Goal: Answer question/provide support: Share knowledge or assist other users

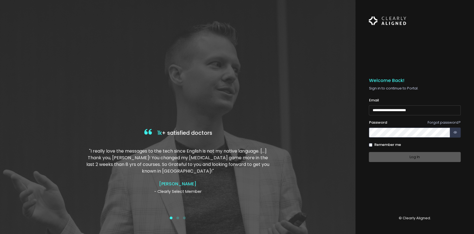
click at [373, 108] on input "**********" at bounding box center [414, 110] width 92 height 10
type input "**********"
click at [387, 155] on button "Log In" at bounding box center [414, 157] width 92 height 10
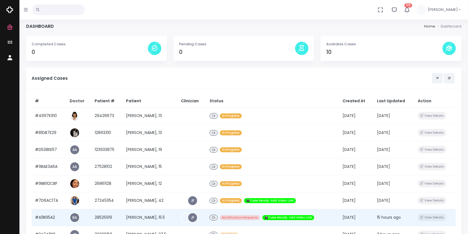
scroll to position [88, 0]
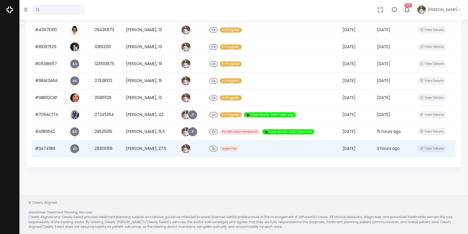
click at [45, 144] on td "#3A7411B6" at bounding box center [49, 148] width 35 height 17
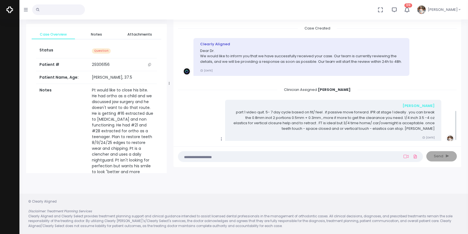
scroll to position [320, 0]
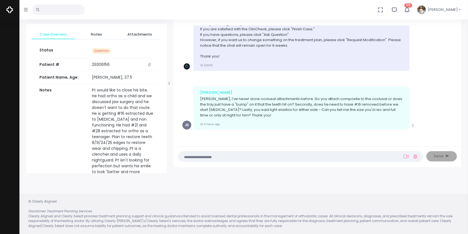
click at [287, 156] on textarea at bounding box center [289, 156] width 216 height 6
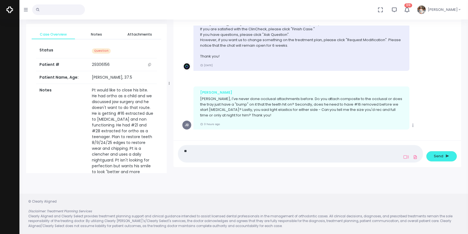
type textarea "*"
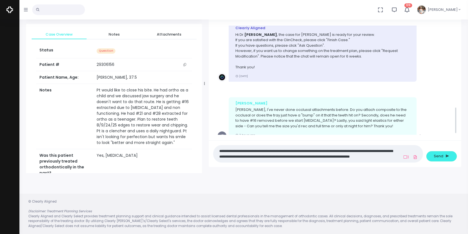
drag, startPoint x: 169, startPoint y: 84, endPoint x: 194, endPoint y: 83, distance: 25.5
click at [204, 84] on icon at bounding box center [204, 83] width 1 height 3
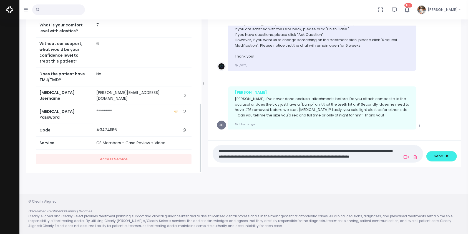
scroll to position [279, 0]
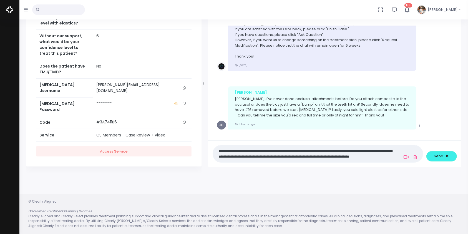
click at [184, 89] on icon "scrollable content" at bounding box center [184, 87] width 3 height 3
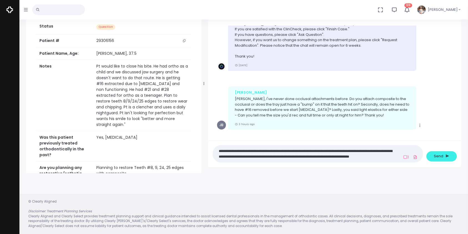
scroll to position [0, 0]
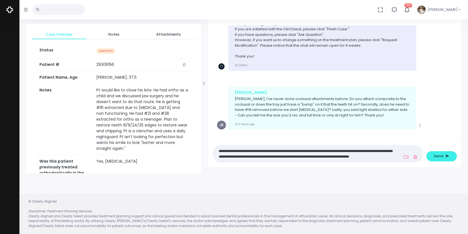
click at [391, 157] on textarea "**********" at bounding box center [306, 153] width 181 height 12
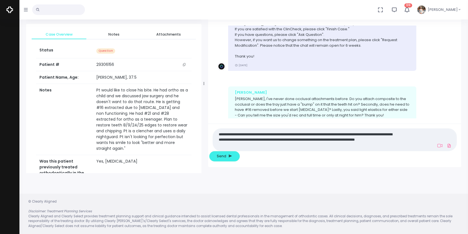
click at [285, 148] on textarea "**********" at bounding box center [306, 139] width 181 height 18
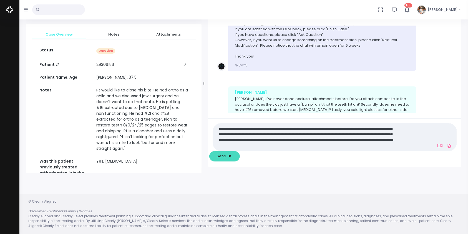
type textarea "**********"
click at [226, 157] on span "Send" at bounding box center [221, 156] width 9 height 6
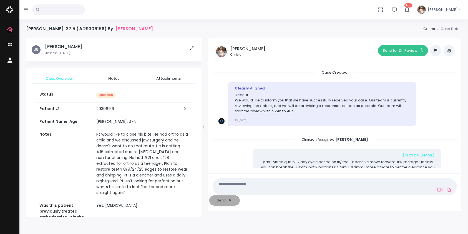
click at [389, 52] on button "Send for Dr. Review" at bounding box center [403, 50] width 50 height 11
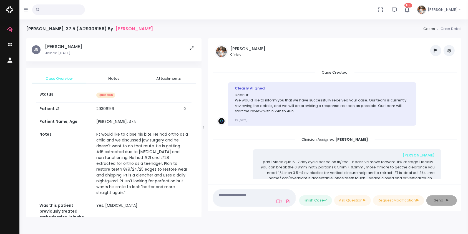
scroll to position [501, 0]
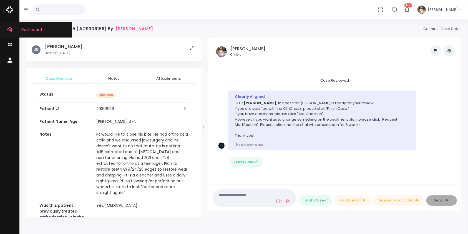
click at [10, 30] on icon "scrollable content" at bounding box center [11, 29] width 8 height 7
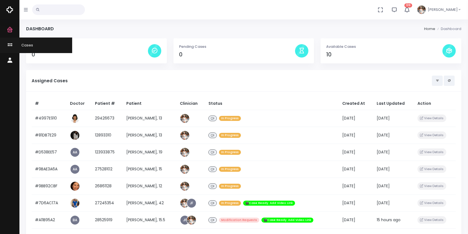
click at [11, 45] on icon "scrollable content" at bounding box center [11, 45] width 8 height 7
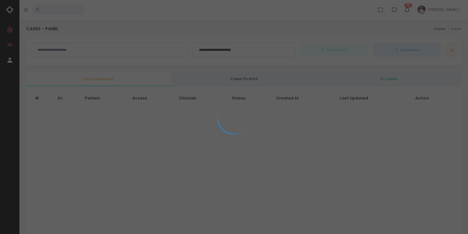
scroll to position [133, 0]
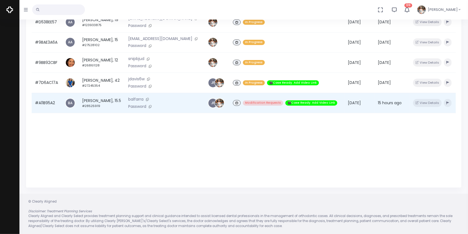
click at [45, 107] on td "#A11B95A2" at bounding box center [47, 103] width 30 height 20
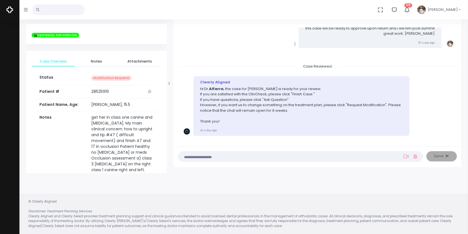
scroll to position [217, 0]
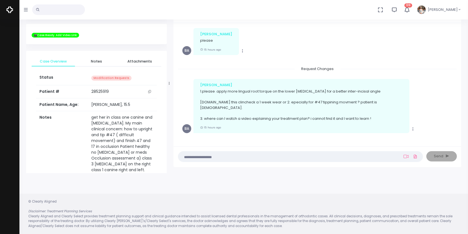
click at [269, 157] on textarea at bounding box center [289, 156] width 216 height 6
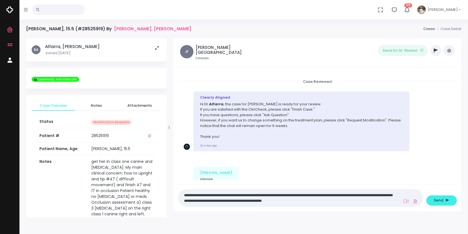
scroll to position [0, 0]
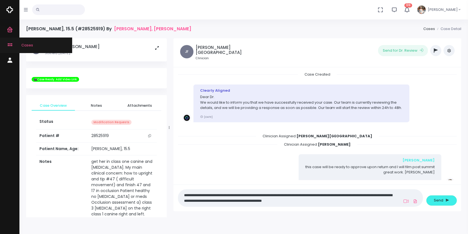
type textarea "**********"
click at [9, 42] on icon "scrollable content" at bounding box center [11, 45] width 8 height 7
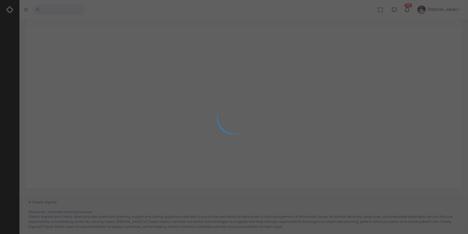
scroll to position [133, 0]
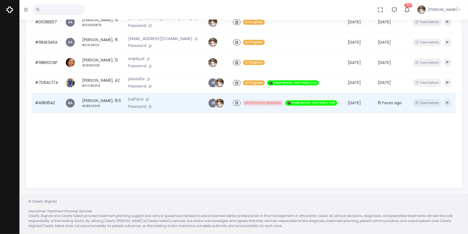
click at [107, 103] on td "Abigayle Duperron-Roach, 15.5 #28525919" at bounding box center [102, 103] width 46 height 20
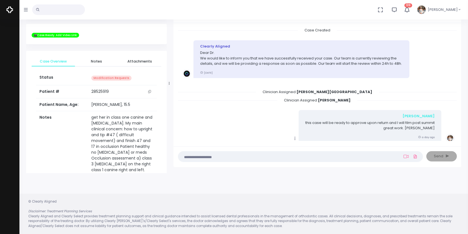
scroll to position [213, 0]
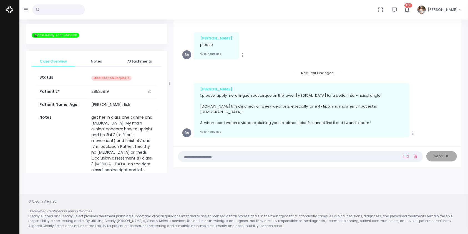
click at [243, 158] on textarea at bounding box center [289, 156] width 216 height 6
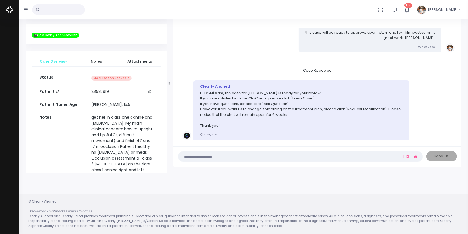
click at [247, 154] on textarea at bounding box center [289, 156] width 216 height 6
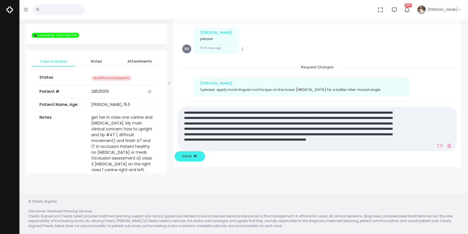
scroll to position [0, 0]
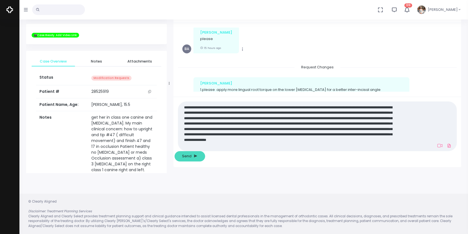
type textarea "**********"
click at [191, 157] on span "Send" at bounding box center [186, 156] width 9 height 6
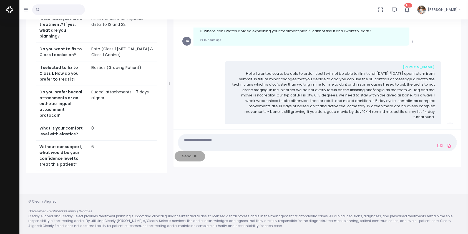
scroll to position [349, 0]
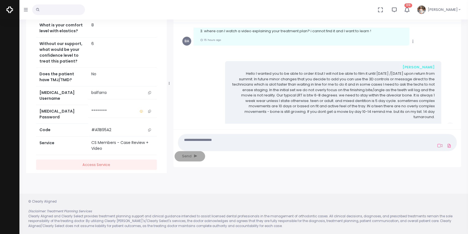
click at [151, 90] on button "scrollable content" at bounding box center [150, 93] width 8 height 6
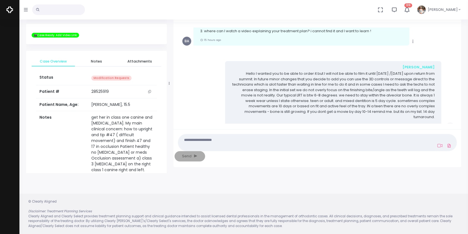
click at [201, 148] on textarea at bounding box center [289, 142] width 216 height 12
type textarea "*"
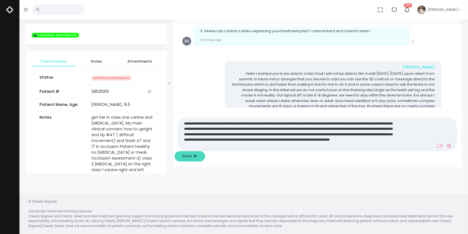
type textarea "**********"
click at [191, 157] on span "Send" at bounding box center [186, 156] width 9 height 6
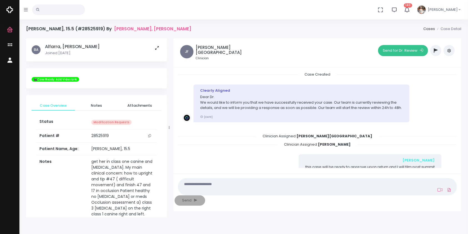
click at [401, 48] on button "Send for Dr. Review" at bounding box center [403, 50] width 50 height 11
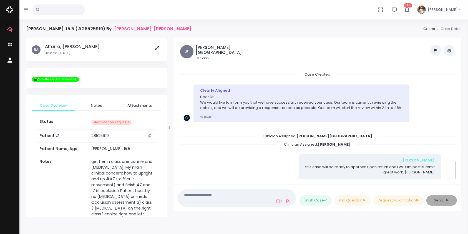
scroll to position [479, 0]
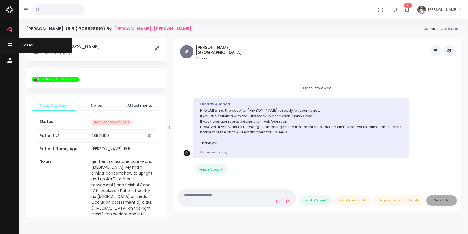
click at [9, 44] on icon "scrollable content" at bounding box center [11, 45] width 8 height 7
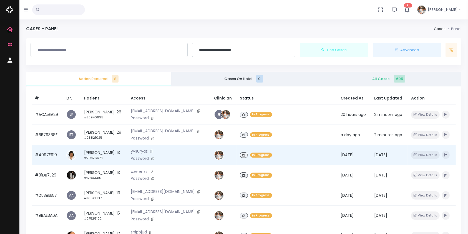
scroll to position [133, 0]
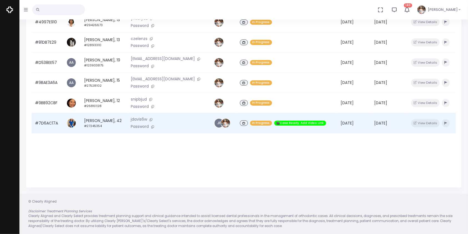
click at [40, 126] on td "#7D6AC17A" at bounding box center [47, 123] width 31 height 20
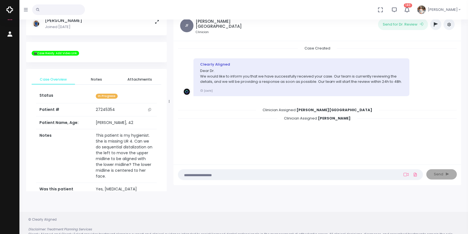
scroll to position [44, 0]
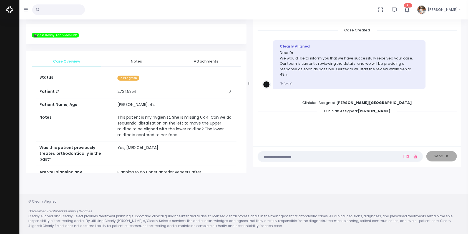
drag, startPoint x: 170, startPoint y: 84, endPoint x: 262, endPoint y: 95, distance: 92.6
click at [250, 95] on div at bounding box center [248, 83] width 3 height 175
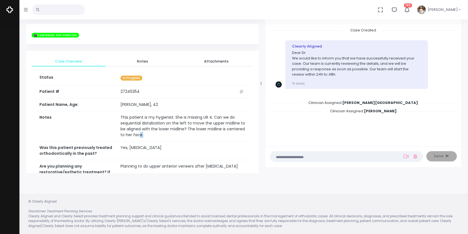
drag, startPoint x: 144, startPoint y: 139, endPoint x: 136, endPoint y: 135, distance: 8.9
click at [136, 135] on td "This patient is my hygienist. She is missing UR 4. Can we do sequential distali…" at bounding box center [182, 126] width 131 height 30
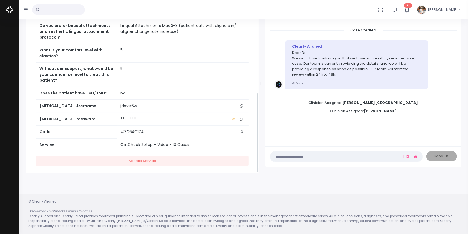
scroll to position [220, 0]
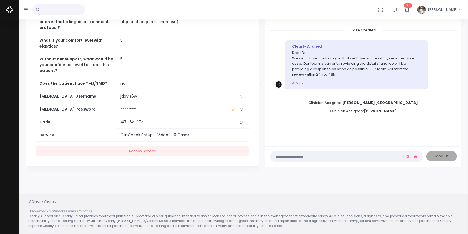
click at [240, 95] on icon "scrollable content" at bounding box center [241, 96] width 3 height 3
copy td "e."
click at [242, 95] on icon "scrollable content" at bounding box center [241, 96] width 3 height 3
copy td "e."
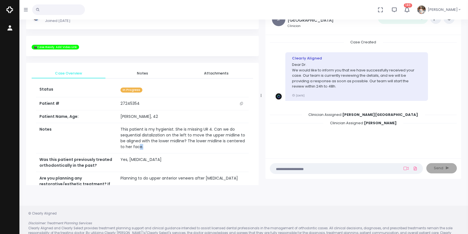
scroll to position [44, 0]
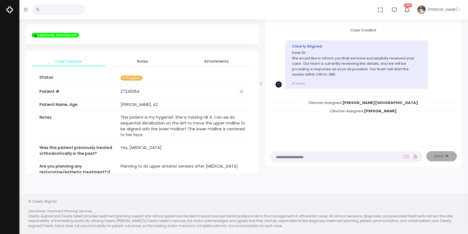
click at [287, 158] on textarea at bounding box center [335, 156] width 124 height 6
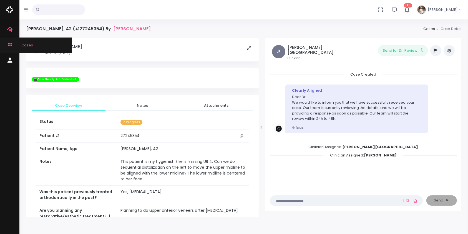
click at [11, 45] on icon "scrollable content" at bounding box center [11, 45] width 8 height 7
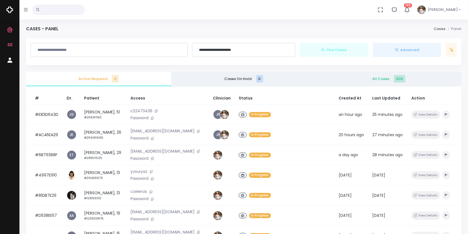
scroll to position [133, 0]
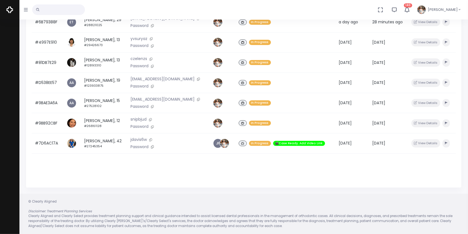
click at [158, 179] on div "# Dr. Patient Access Clinician Status Created At Last Updated Action #E83D643D …" at bounding box center [243, 71] width 435 height 234
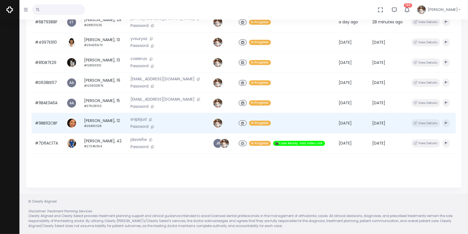
click at [48, 128] on td "#9BB92CBF" at bounding box center [48, 123] width 32 height 20
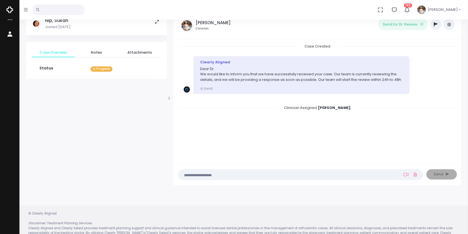
scroll to position [44, 0]
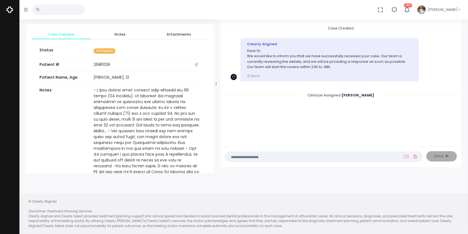
drag, startPoint x: 168, startPoint y: 83, endPoint x: 226, endPoint y: 88, distance: 58.8
click at [217, 88] on div at bounding box center [216, 83] width 3 height 175
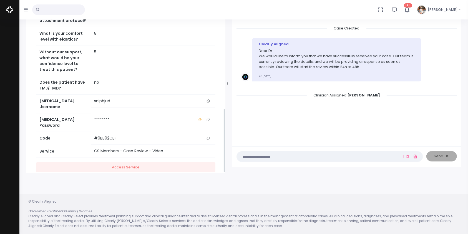
scroll to position [316, 0]
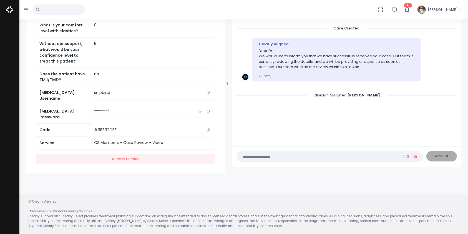
click at [209, 95] on button "scrollable content" at bounding box center [208, 93] width 8 height 6
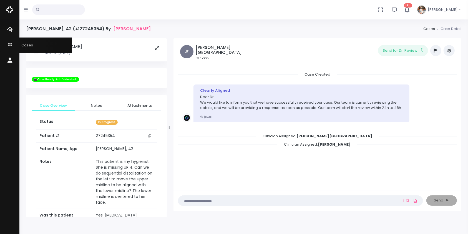
click at [10, 44] on icon "scrollable content" at bounding box center [11, 45] width 8 height 7
